Goal: Task Accomplishment & Management: Complete application form

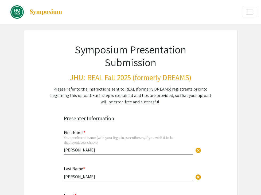
drag, startPoint x: 187, startPoint y: 54, endPoint x: 185, endPoint y: 130, distance: 75.9
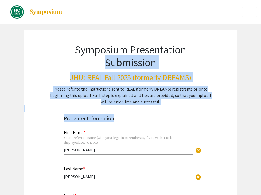
click at [199, 90] on div "Please refer to the instructions sent to REAL (formerly DREAMS) registrants pri…" at bounding box center [130, 95] width 161 height 19
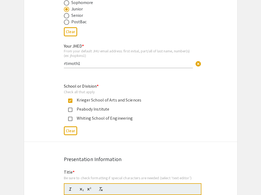
scroll to position [368, 0]
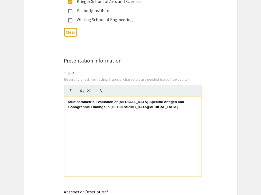
drag, startPoint x: 205, startPoint y: 77, endPoint x: 175, endPoint y: 210, distance: 136.3
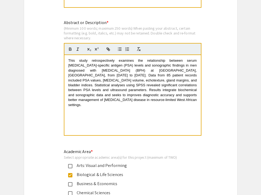
drag, startPoint x: 209, startPoint y: 67, endPoint x: 200, endPoint y: 202, distance: 134.6
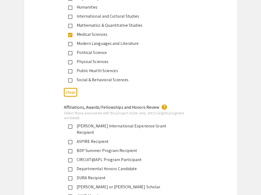
scroll to position [731, 0]
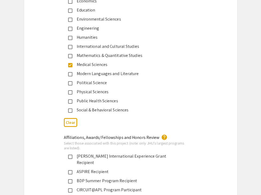
click at [72, 102] on mat-pseudo-checkbox at bounding box center [70, 101] width 4 height 4
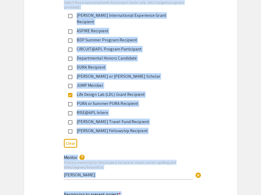
drag, startPoint x: 241, startPoint y: 170, endPoint x: 234, endPoint y: 210, distance: 40.7
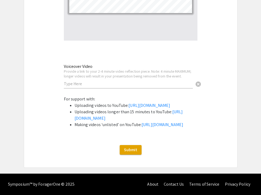
scroll to position [1783, 0]
